Goal: Information Seeking & Learning: Learn about a topic

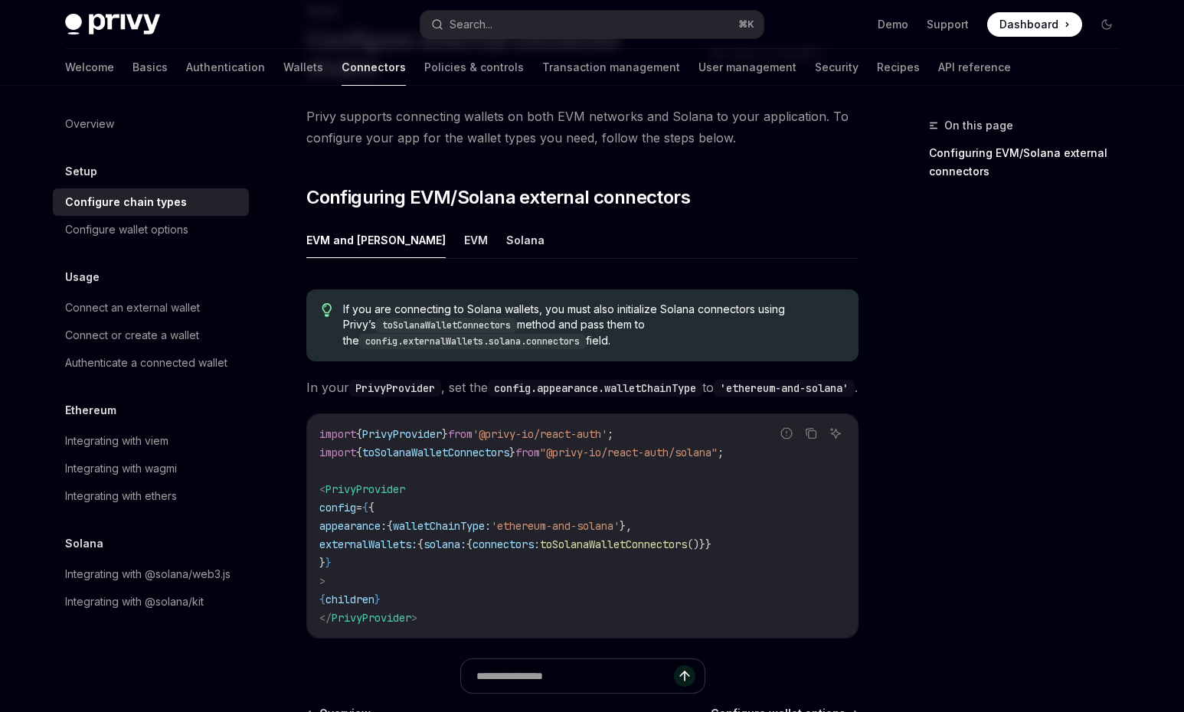
scroll to position [51, 0]
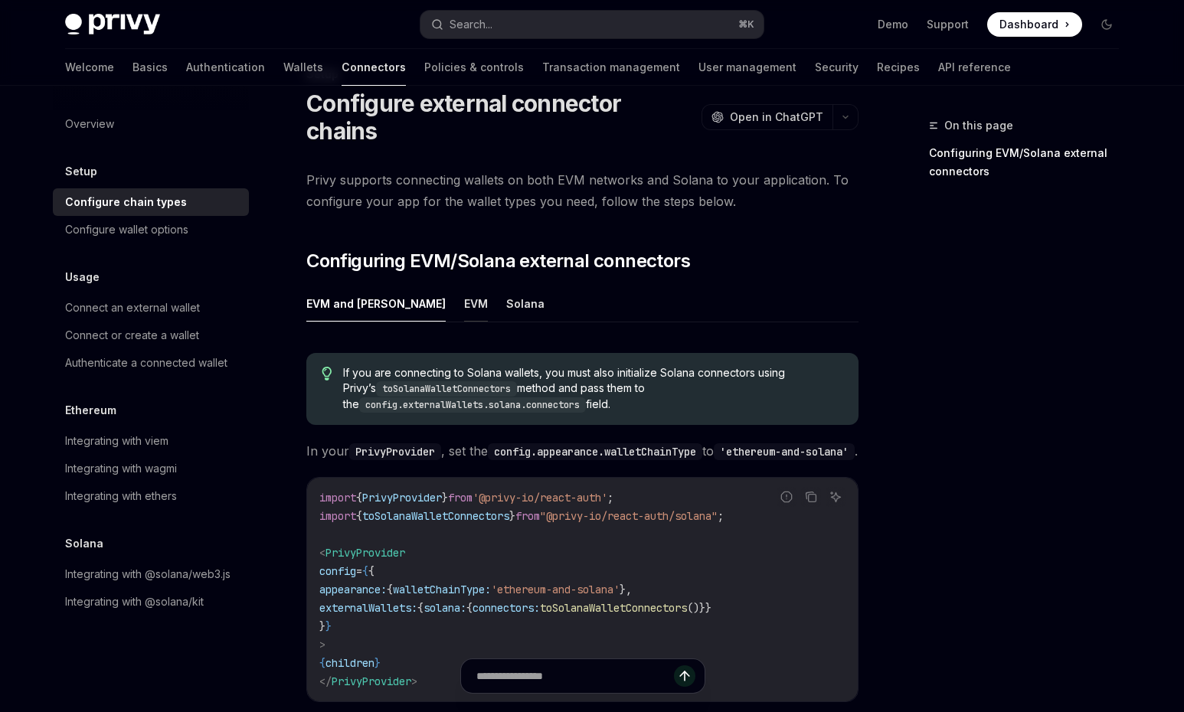
click at [464, 307] on button "EVM" at bounding box center [476, 304] width 24 height 36
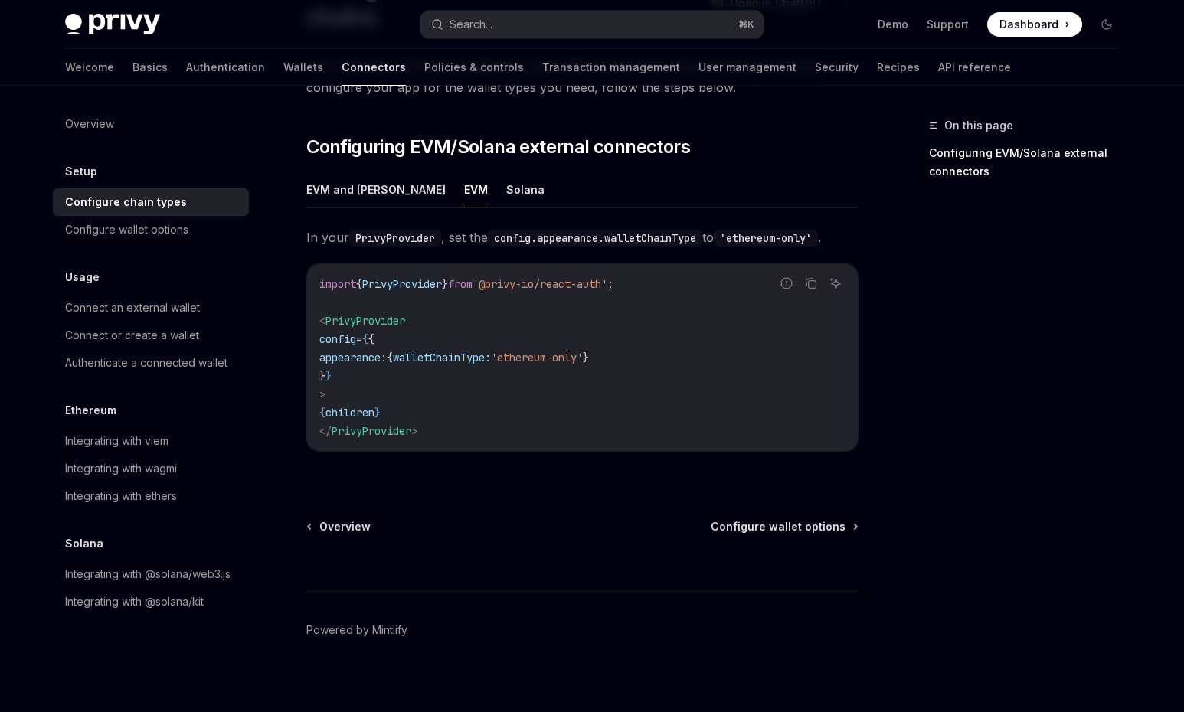
scroll to position [177, 0]
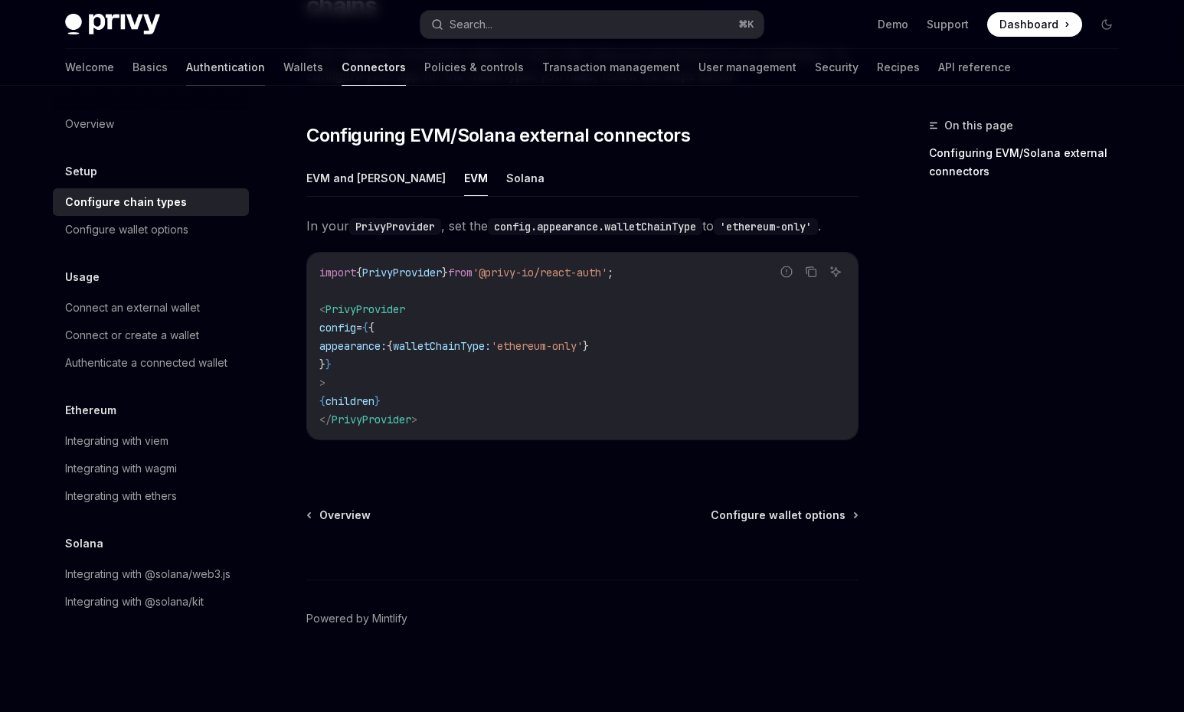
click at [186, 67] on link "Authentication" at bounding box center [225, 67] width 79 height 37
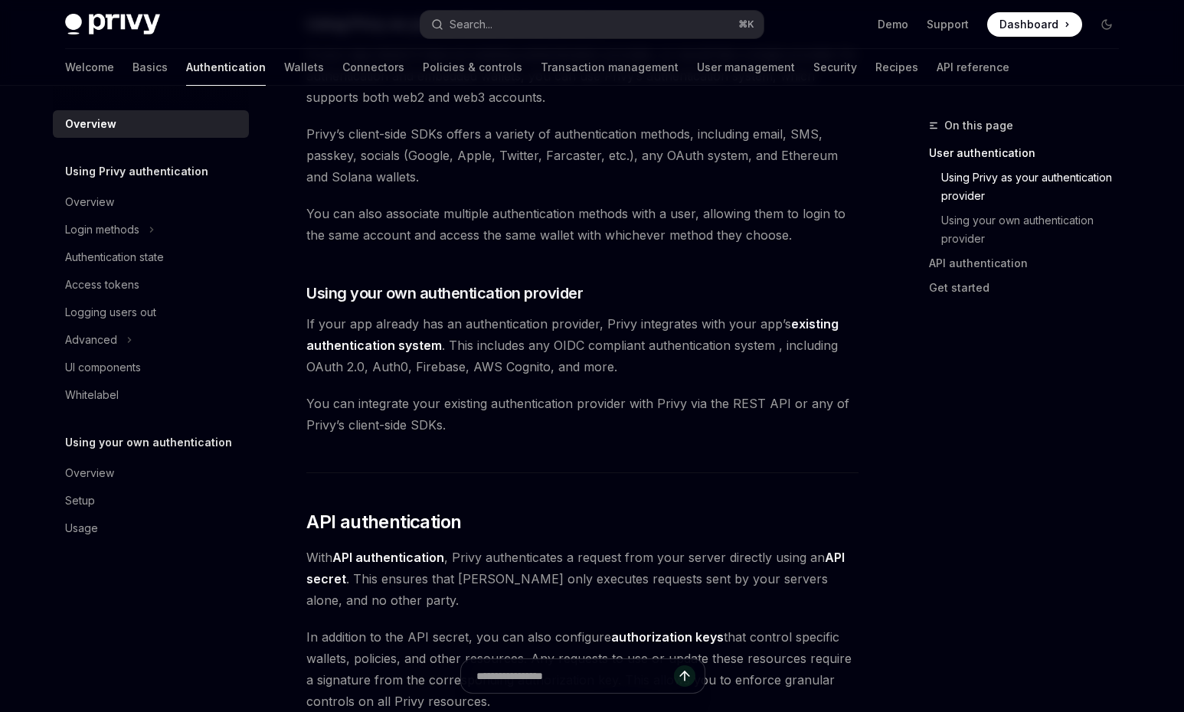
scroll to position [621, 0]
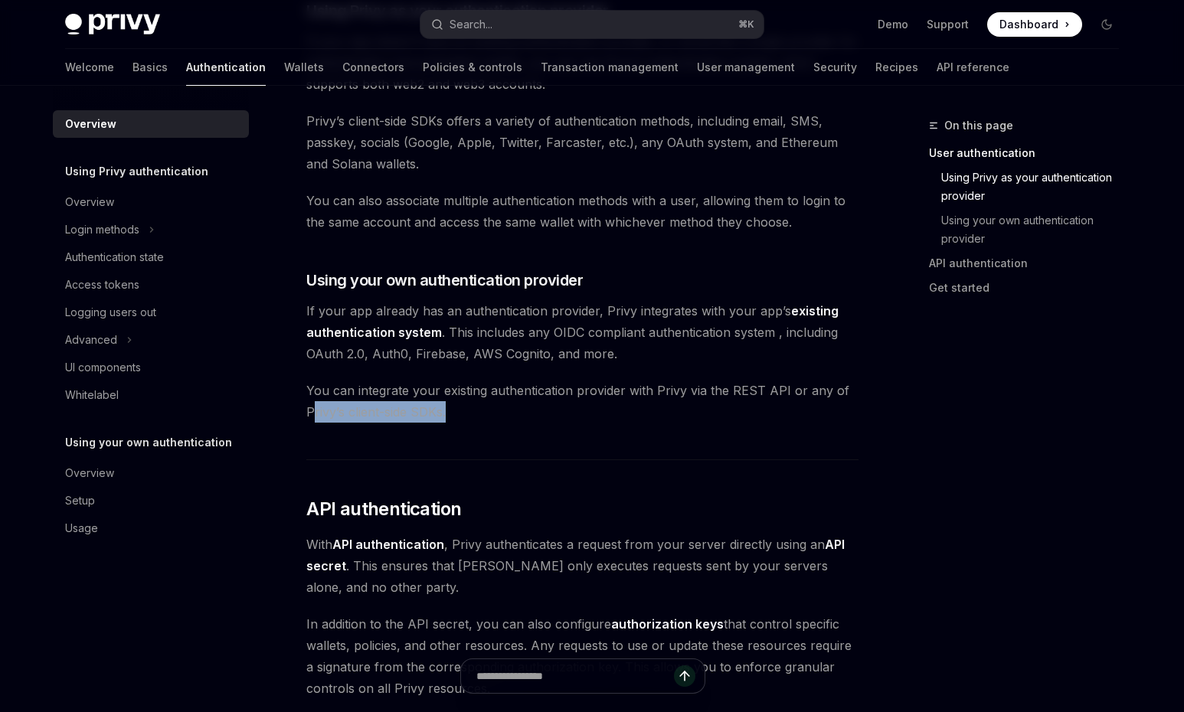
drag, startPoint x: 311, startPoint y: 412, endPoint x: 513, endPoint y: 420, distance: 202.4
click at [513, 420] on span "You can integrate your existing authentication provider with Privy via the REST…" at bounding box center [582, 401] width 552 height 43
copy span "rivy’s client-side SDKs."
click at [377, 415] on span "You can integrate your existing authentication provider with Privy via the REST…" at bounding box center [582, 401] width 552 height 43
drag, startPoint x: 304, startPoint y: 408, endPoint x: 449, endPoint y: 410, distance: 144.8
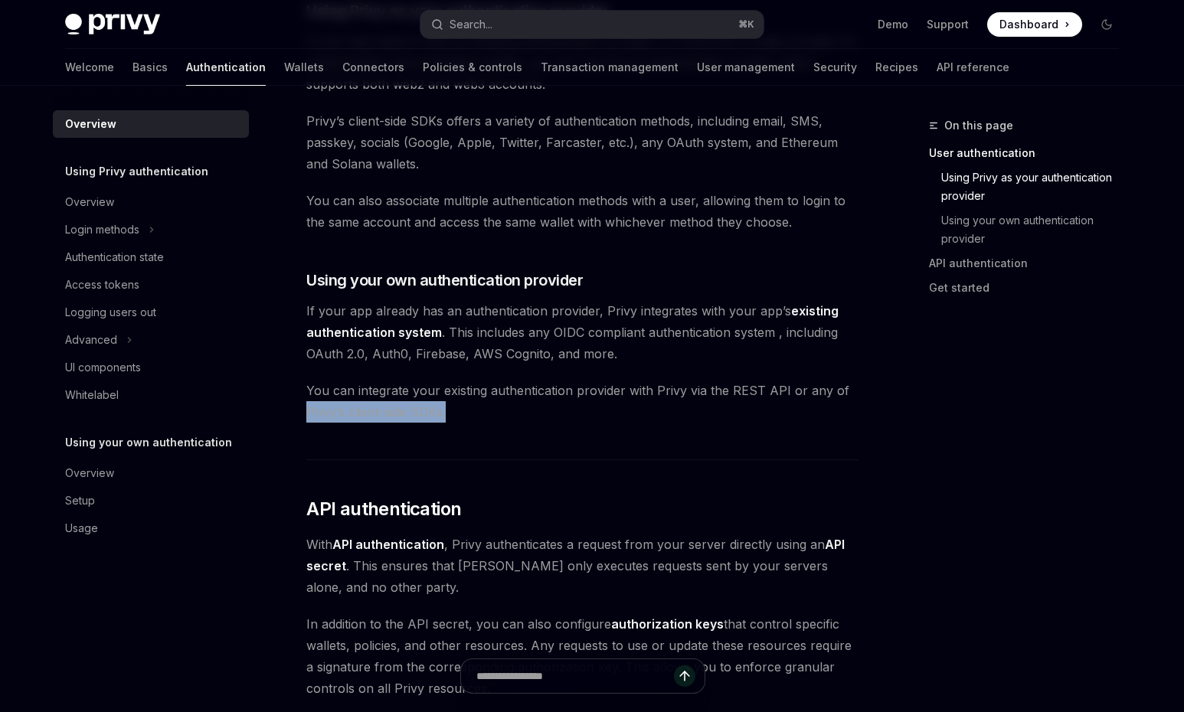
click at [449, 410] on div "Overview OpenAI Open in ChatGPT OpenAI Open in ChatGPT [PERSON_NAME]’s wallet s…" at bounding box center [439, 408] width 846 height 1826
copy span "Privy’s client-side SDKs."
click at [402, 412] on span "You can integrate your existing authentication provider with Privy via the REST…" at bounding box center [582, 401] width 552 height 43
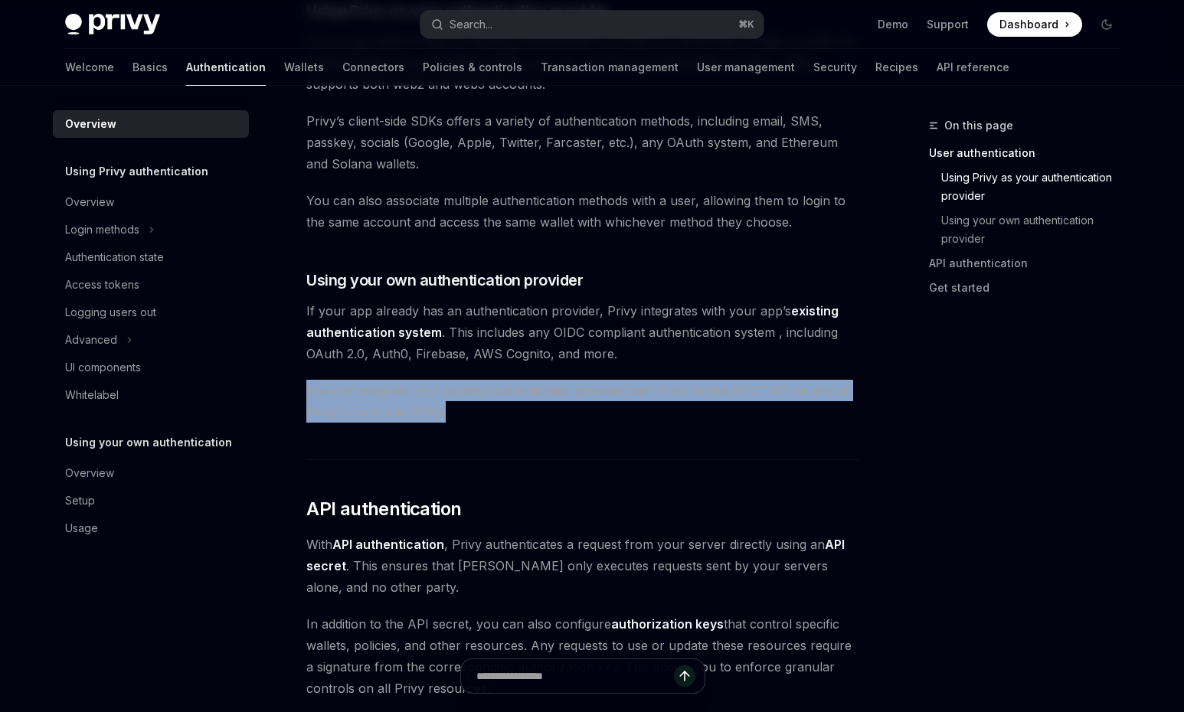
click at [402, 412] on span "You can integrate your existing authentication provider with Privy via the REST…" at bounding box center [582, 401] width 552 height 43
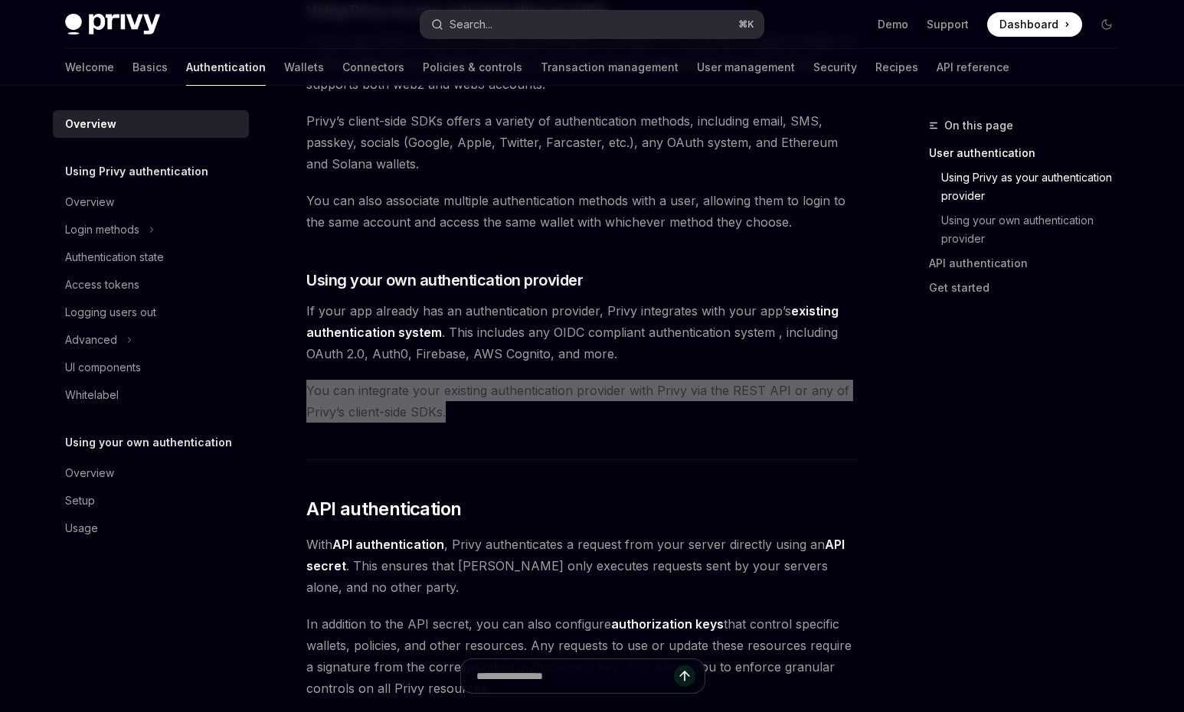
type textarea "*"
